Goal: Information Seeking & Learning: Learn about a topic

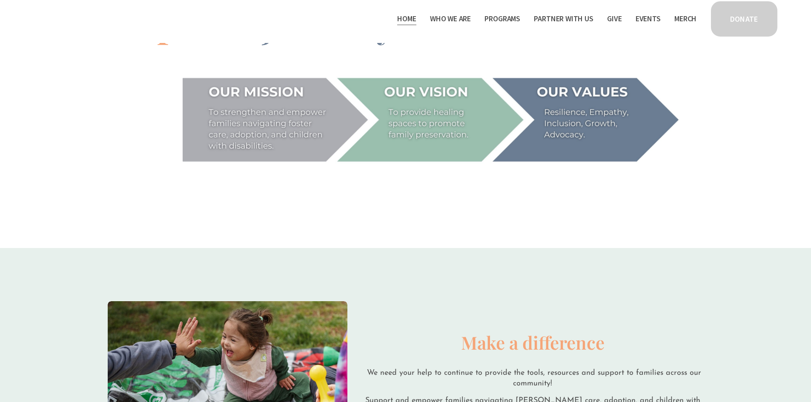
scroll to position [1235, 0]
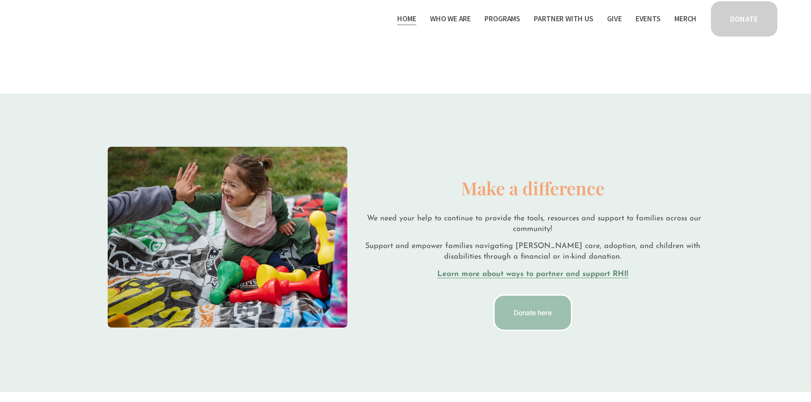
click at [0, 0] on span "Staff & Board" at bounding box center [0, 0] width 0 height 0
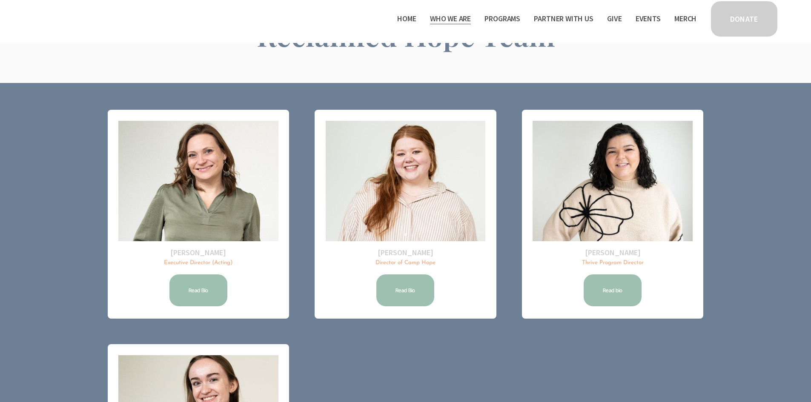
scroll to position [114, 0]
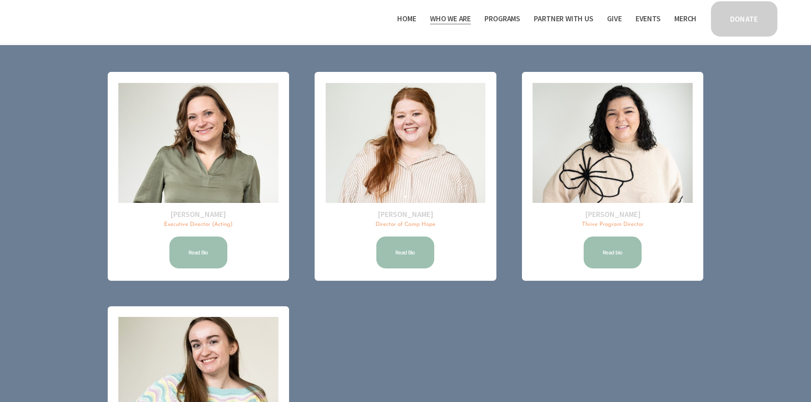
click at [204, 247] on link "Read Bio" at bounding box center [198, 252] width 60 height 34
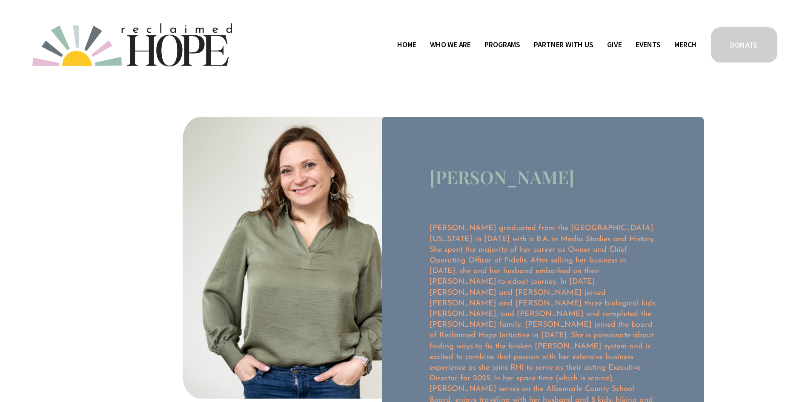
click at [0, 0] on span "Staff & Board" at bounding box center [0, 0] width 0 height 0
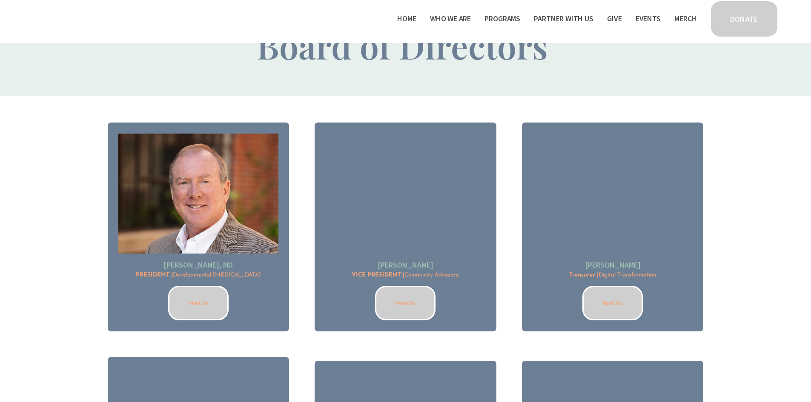
scroll to position [695, 0]
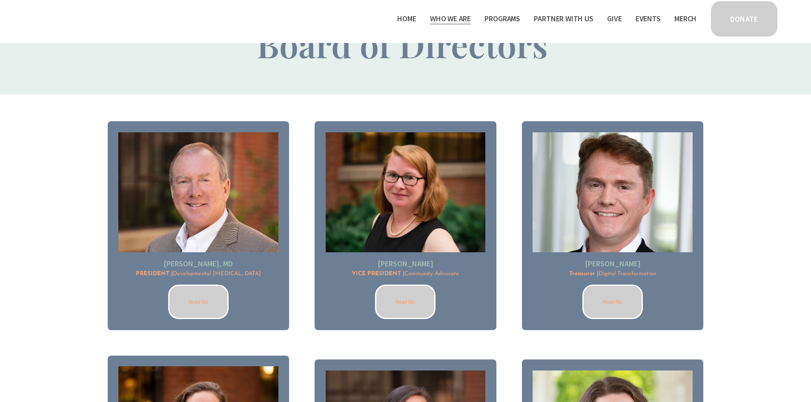
click at [221, 303] on link "Read Bio" at bounding box center [198, 302] width 60 height 34
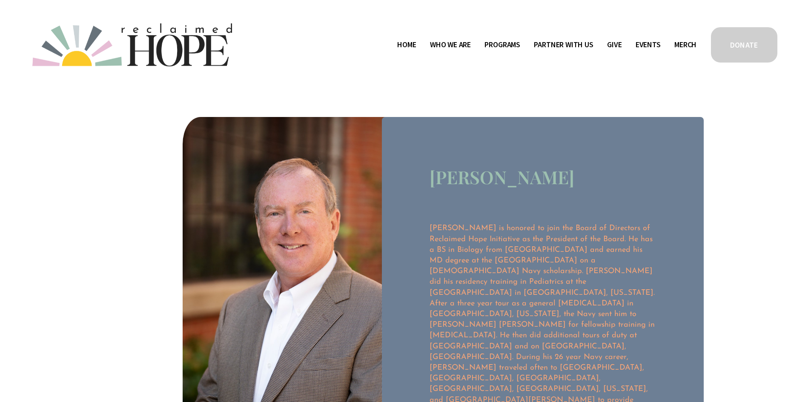
click at [0, 0] on link "Staff & Board" at bounding box center [0, 0] width 0 height 0
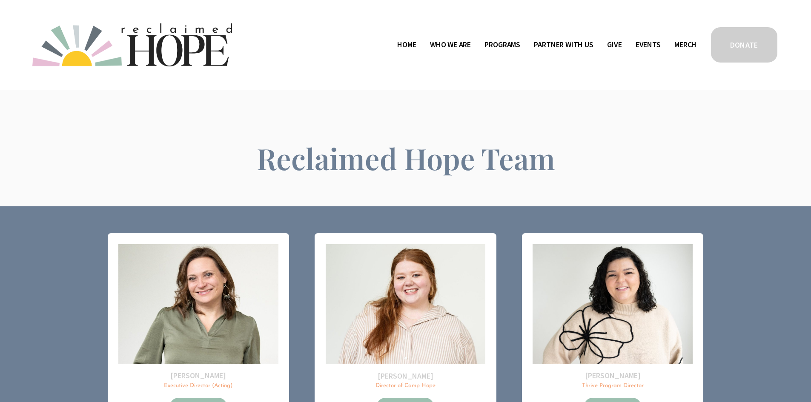
click at [405, 43] on link "Home" at bounding box center [406, 45] width 19 height 14
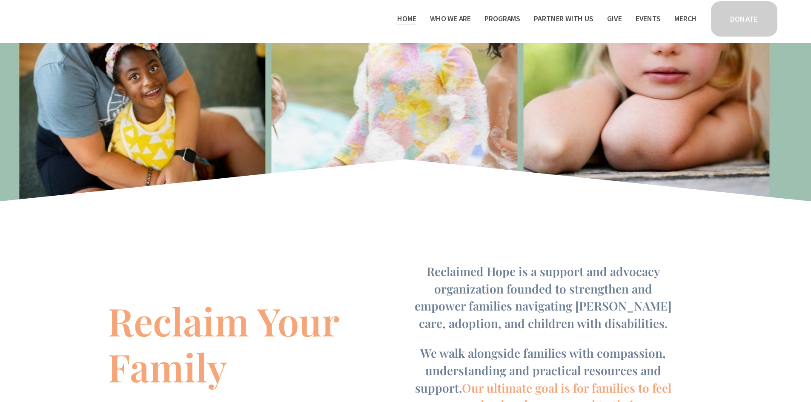
scroll to position [170, 0]
